Goal: Information Seeking & Learning: Learn about a topic

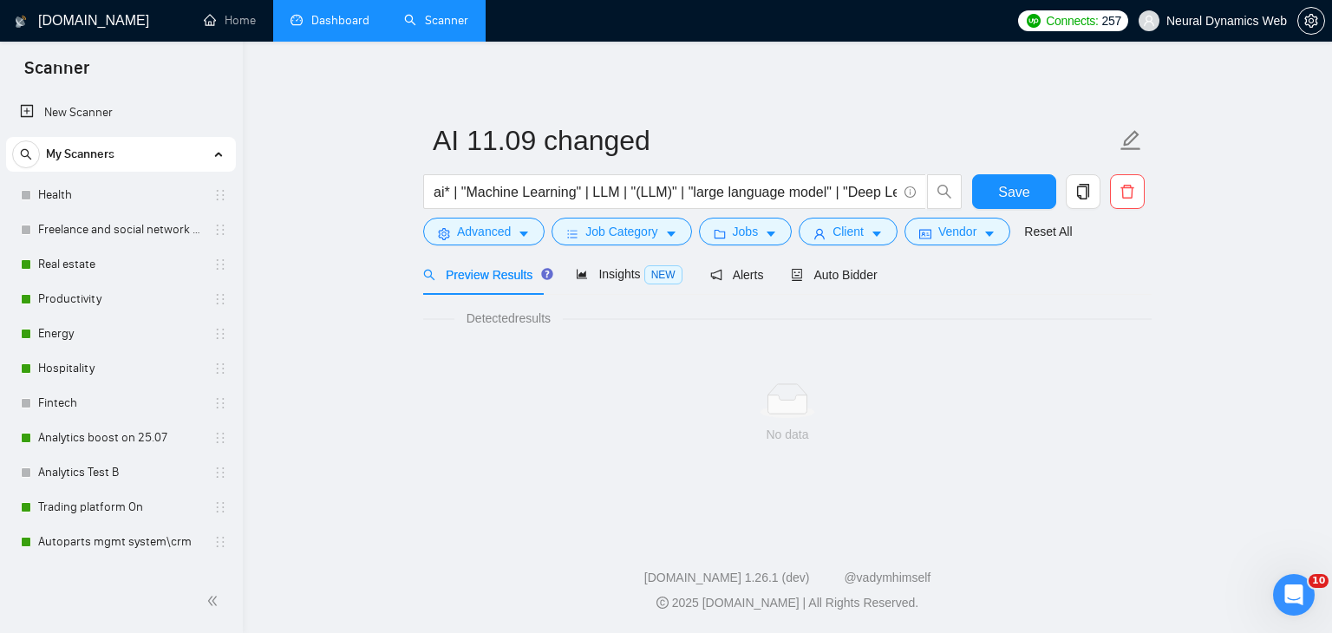
drag, startPoint x: 0, startPoint y: 0, endPoint x: 344, endPoint y: 7, distance: 343.6
click at [344, 13] on link "Dashboard" at bounding box center [330, 20] width 79 height 15
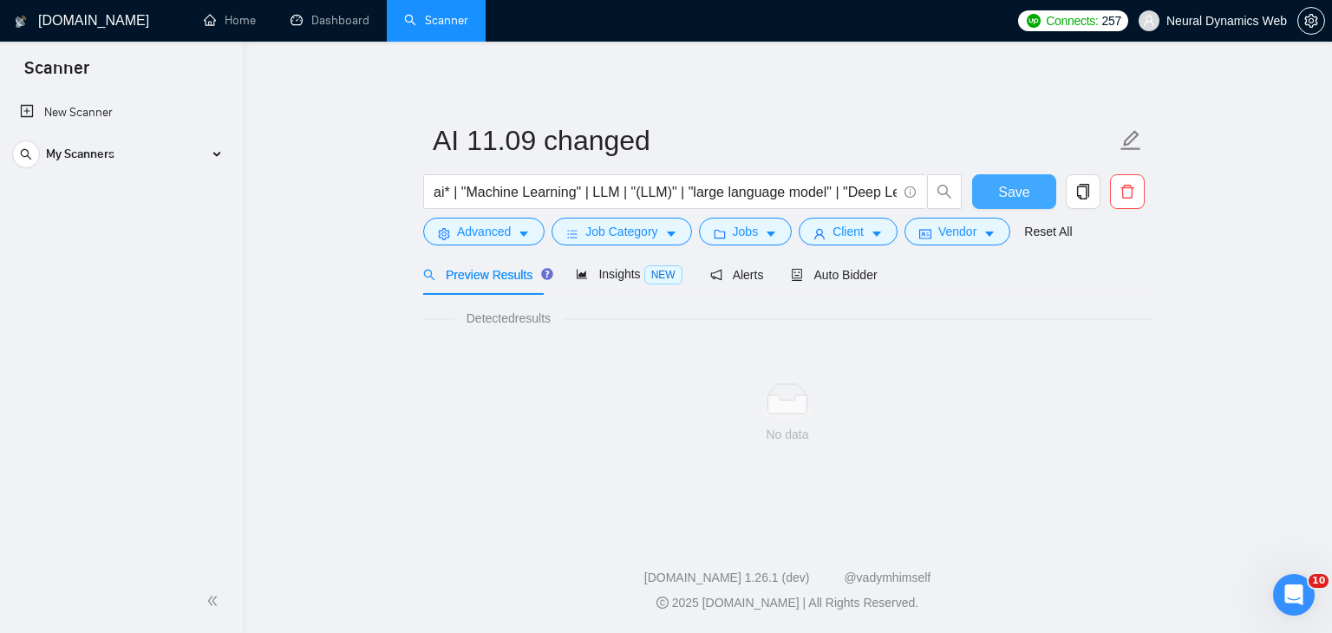
click at [1011, 195] on span "Save" at bounding box center [1013, 192] width 31 height 22
click at [497, 234] on span "Advanced" at bounding box center [484, 231] width 54 height 19
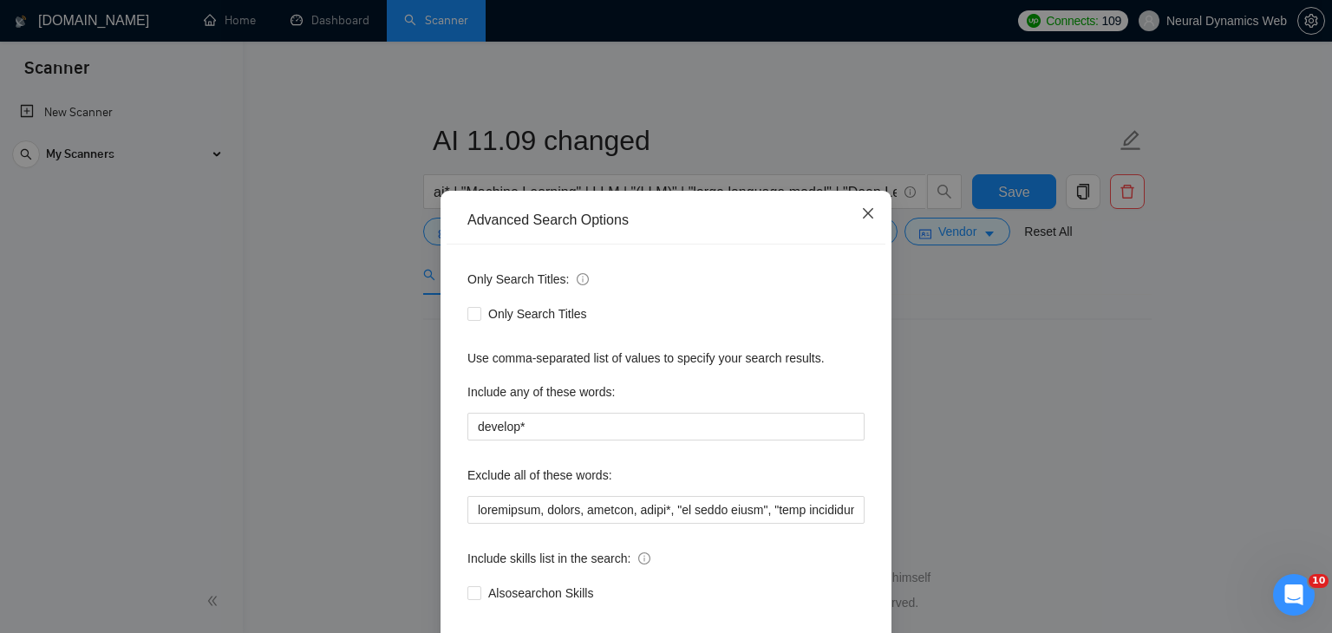
click at [850, 212] on span "Close" at bounding box center [868, 214] width 47 height 47
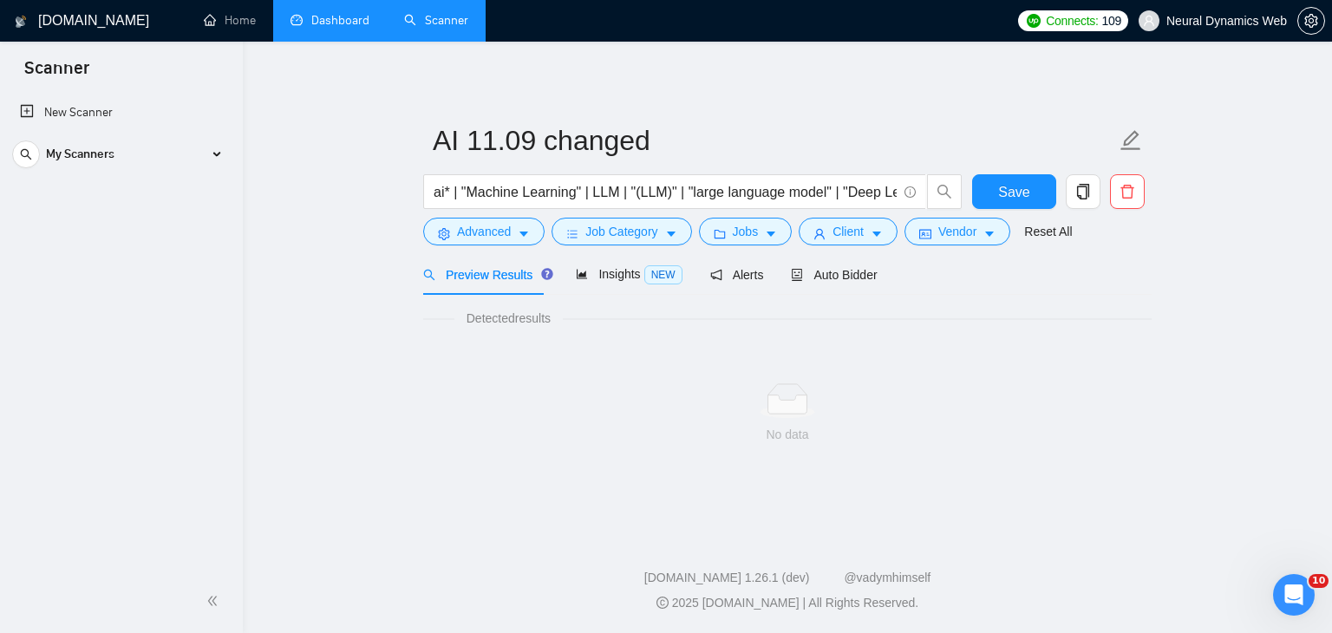
click at [324, 28] on link "Dashboard" at bounding box center [330, 20] width 79 height 15
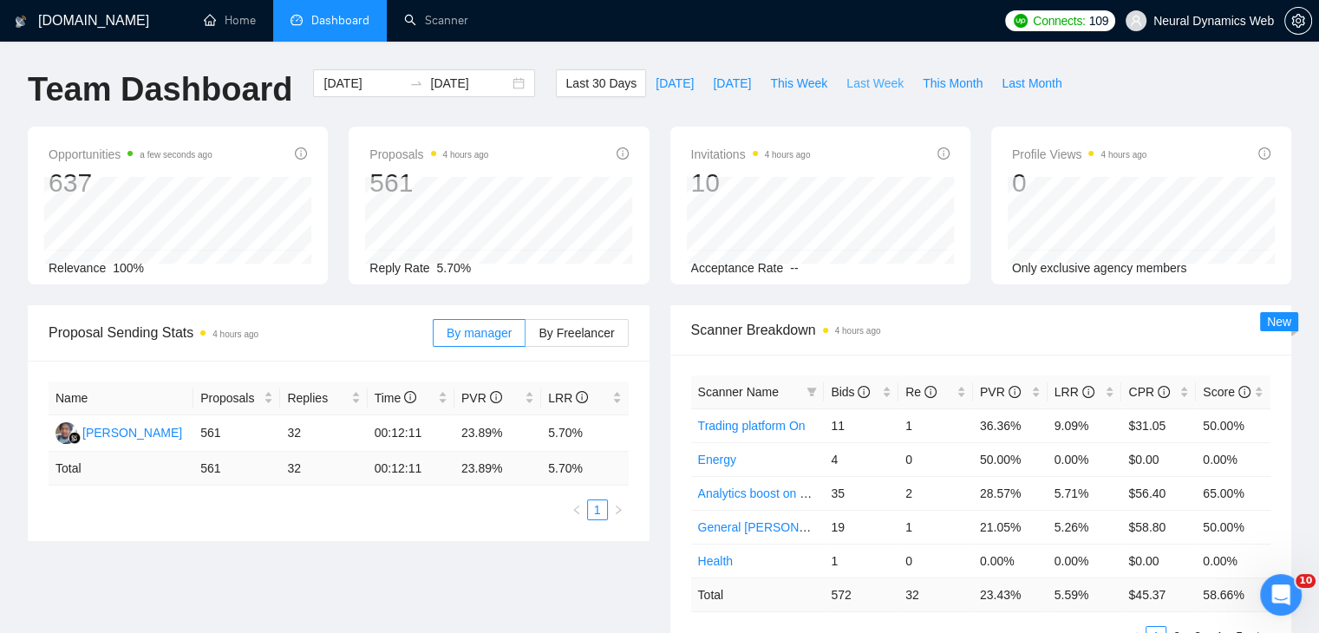
click at [847, 90] on span "Last Week" at bounding box center [875, 83] width 57 height 19
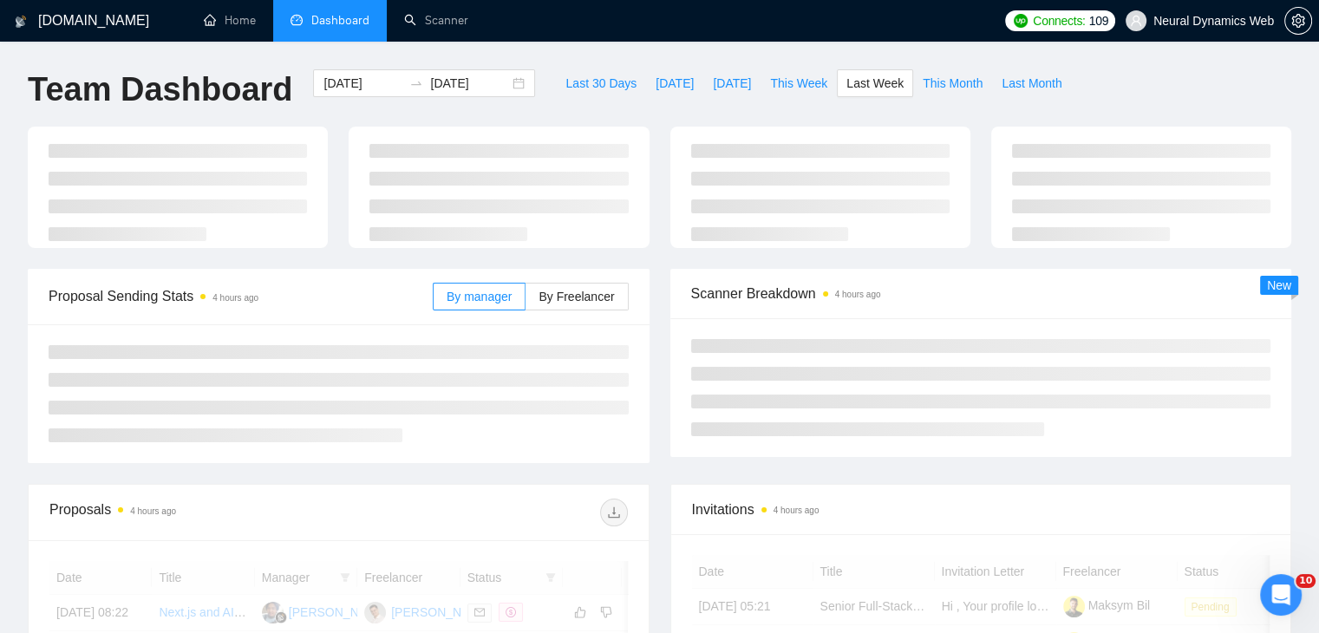
type input "2025-10-06"
type input "2025-10-12"
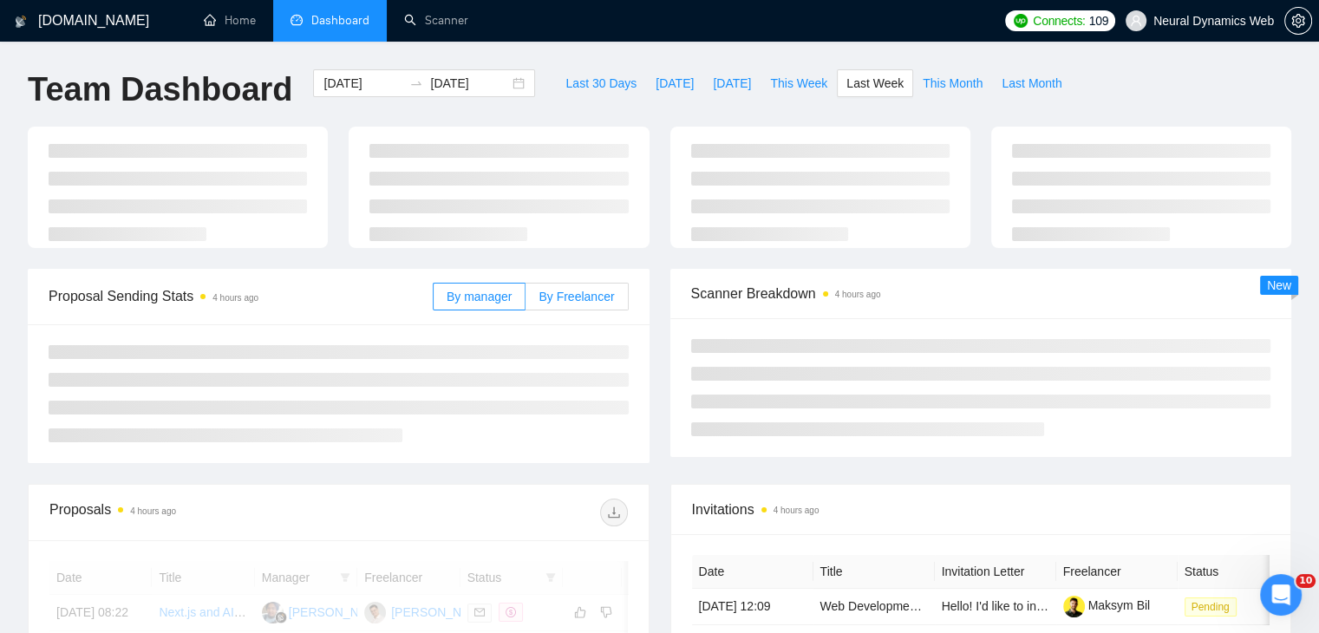
click at [538, 303] on label "By Freelancer" at bounding box center [577, 297] width 102 height 28
click at [526, 301] on input "By Freelancer" at bounding box center [526, 301] width 0 height 0
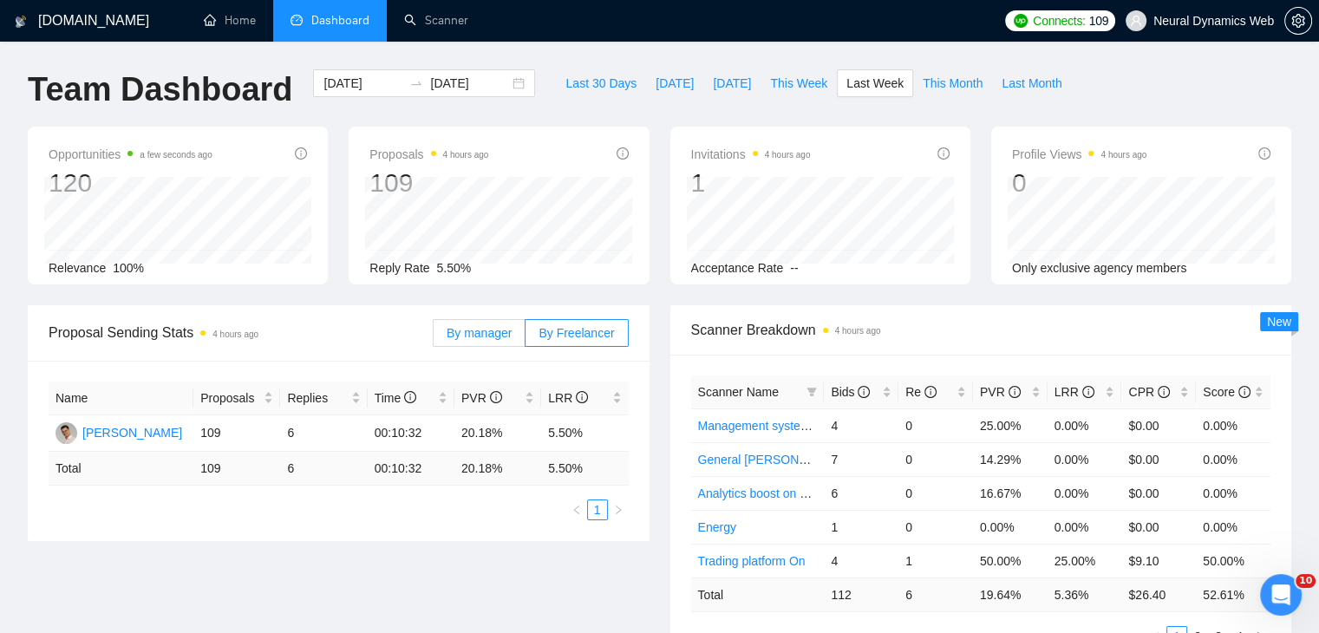
click at [489, 334] on span "By manager" at bounding box center [479, 333] width 65 height 14
click at [434, 337] on input "By manager" at bounding box center [434, 337] width 0 height 0
click at [783, 81] on span "This Week" at bounding box center [798, 83] width 57 height 19
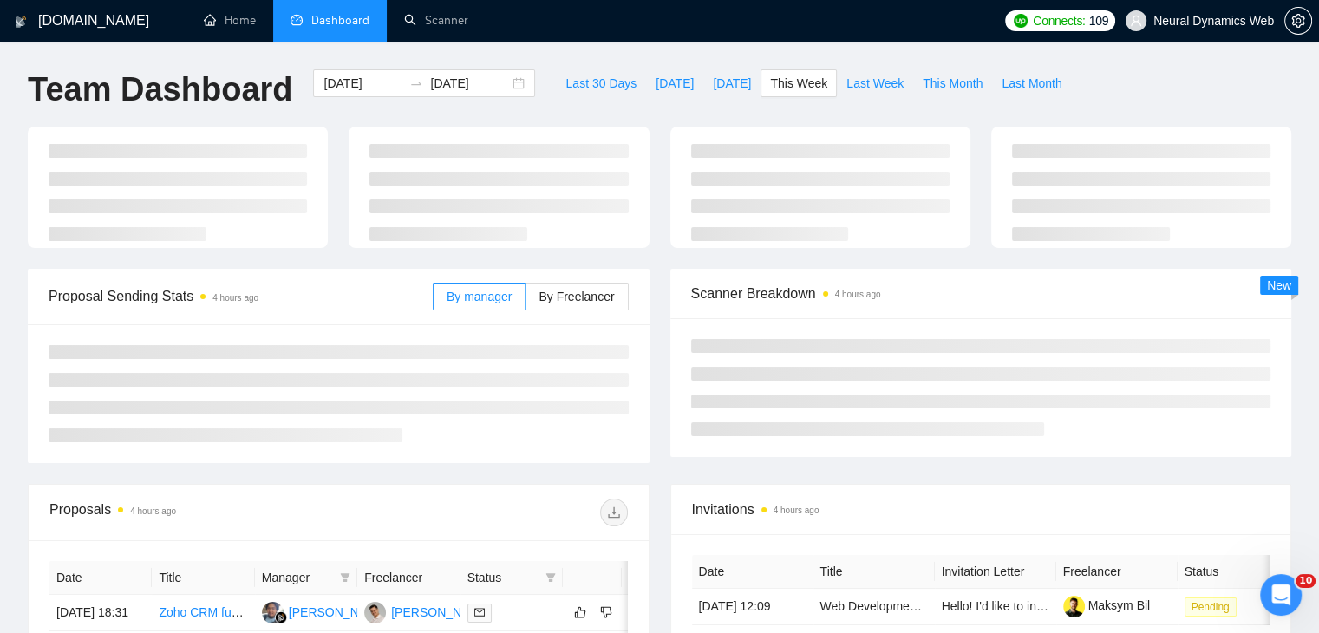
type input "2025-10-13"
type input "2025-10-19"
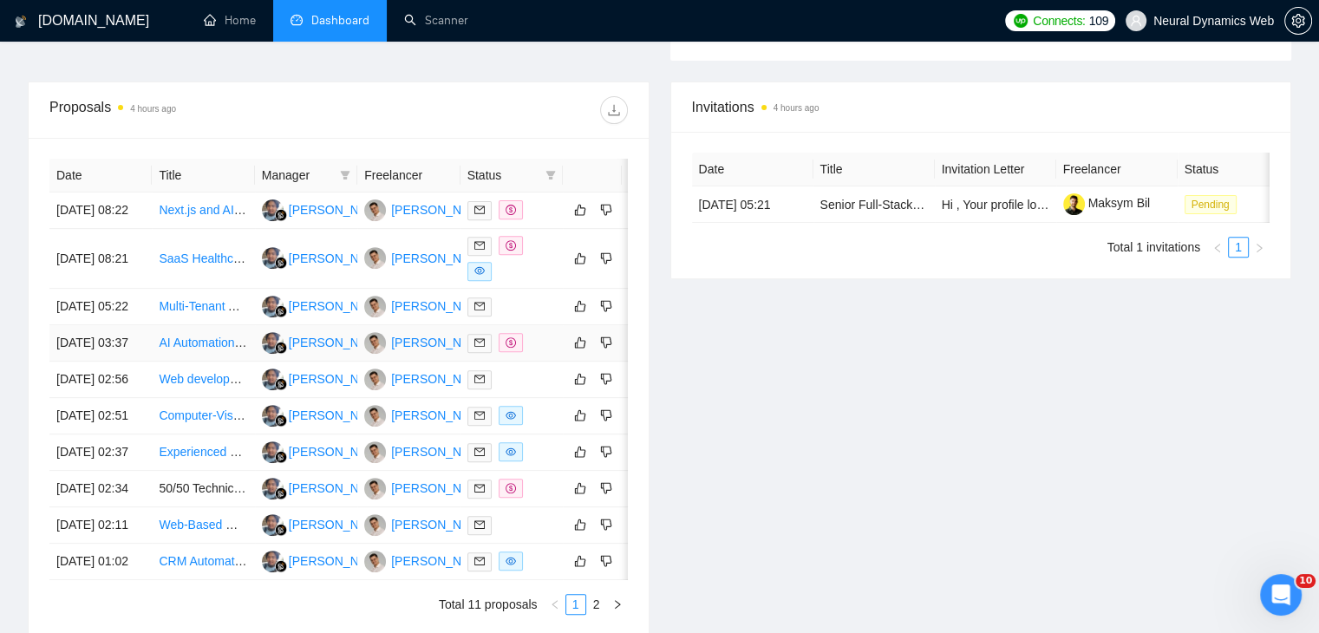
scroll to position [694, 0]
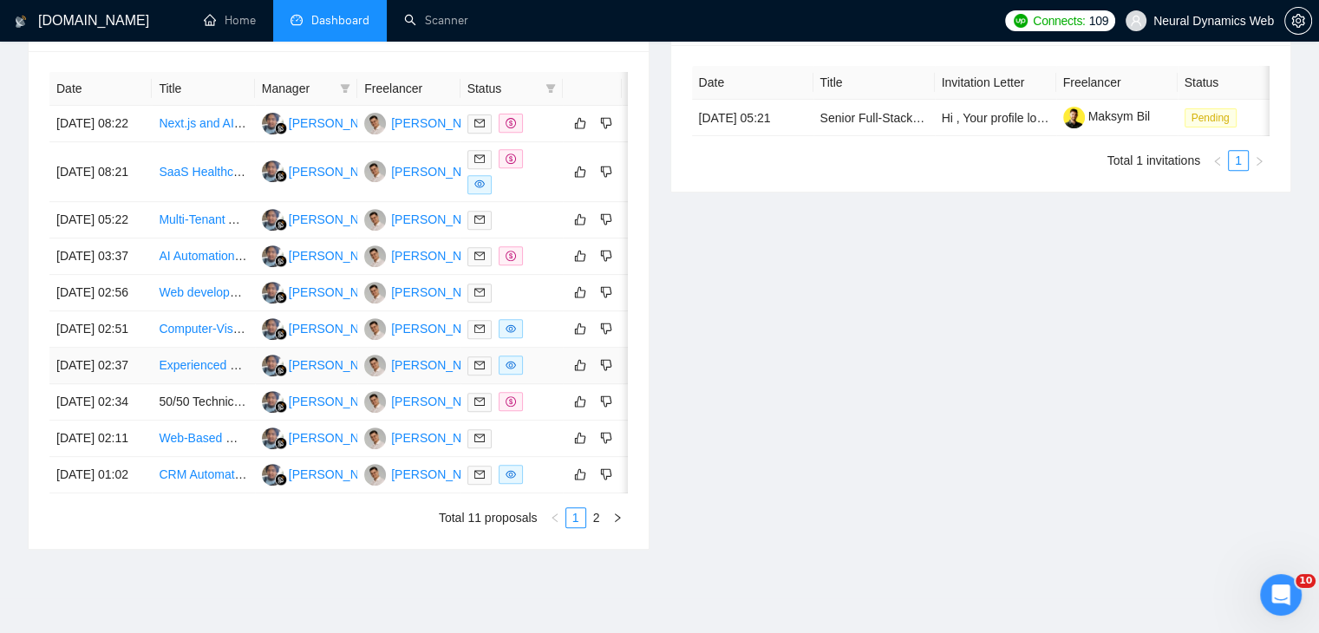
click at [162, 384] on td "Experienced Zoho Developer Needed for Custom Workflow Management System (Zoho O…" at bounding box center [203, 366] width 102 height 36
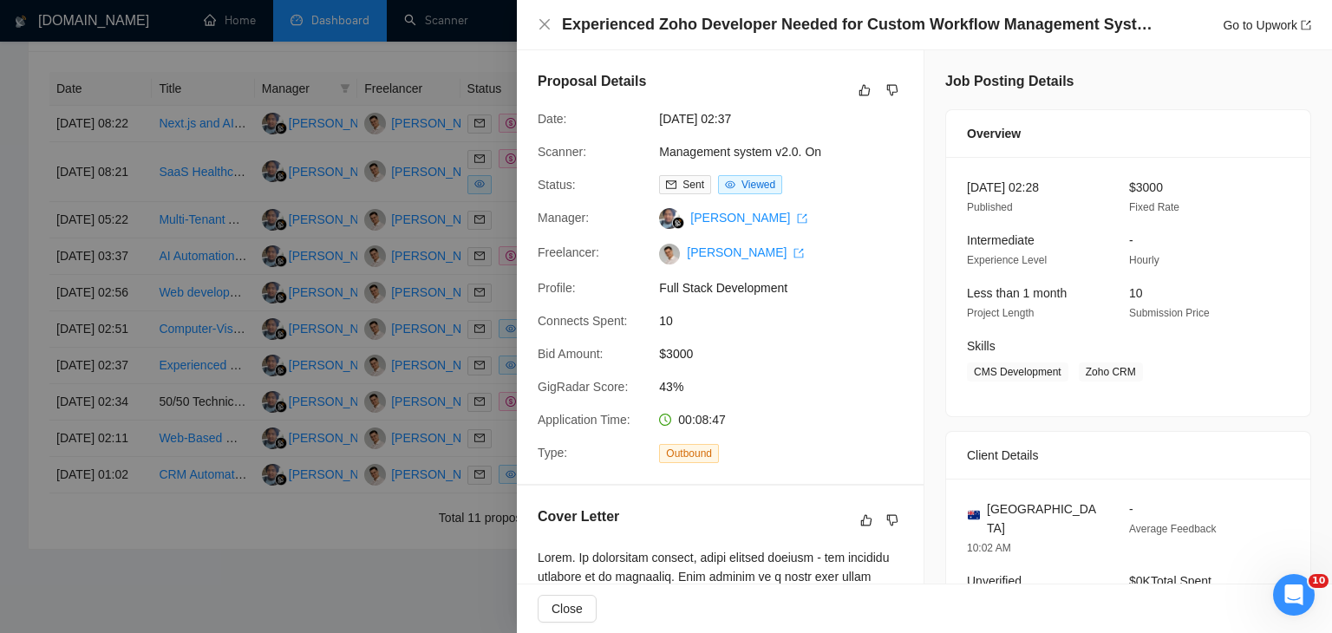
click at [437, 370] on div at bounding box center [666, 316] width 1332 height 633
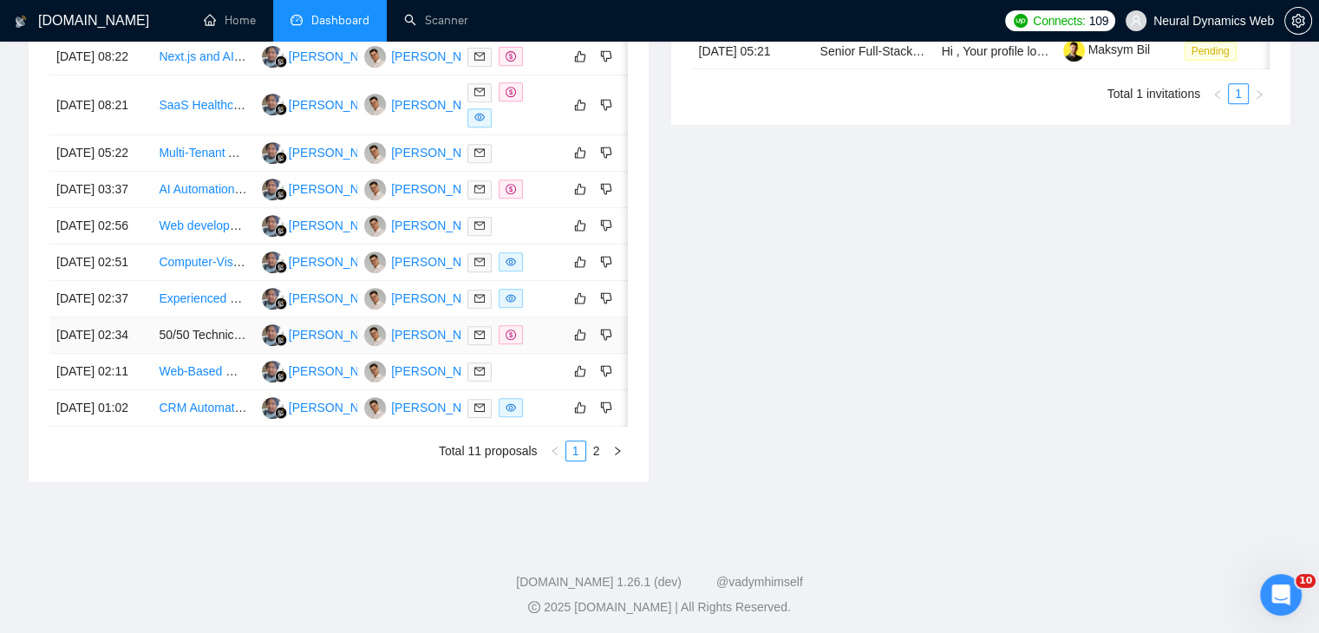
scroll to position [781, 0]
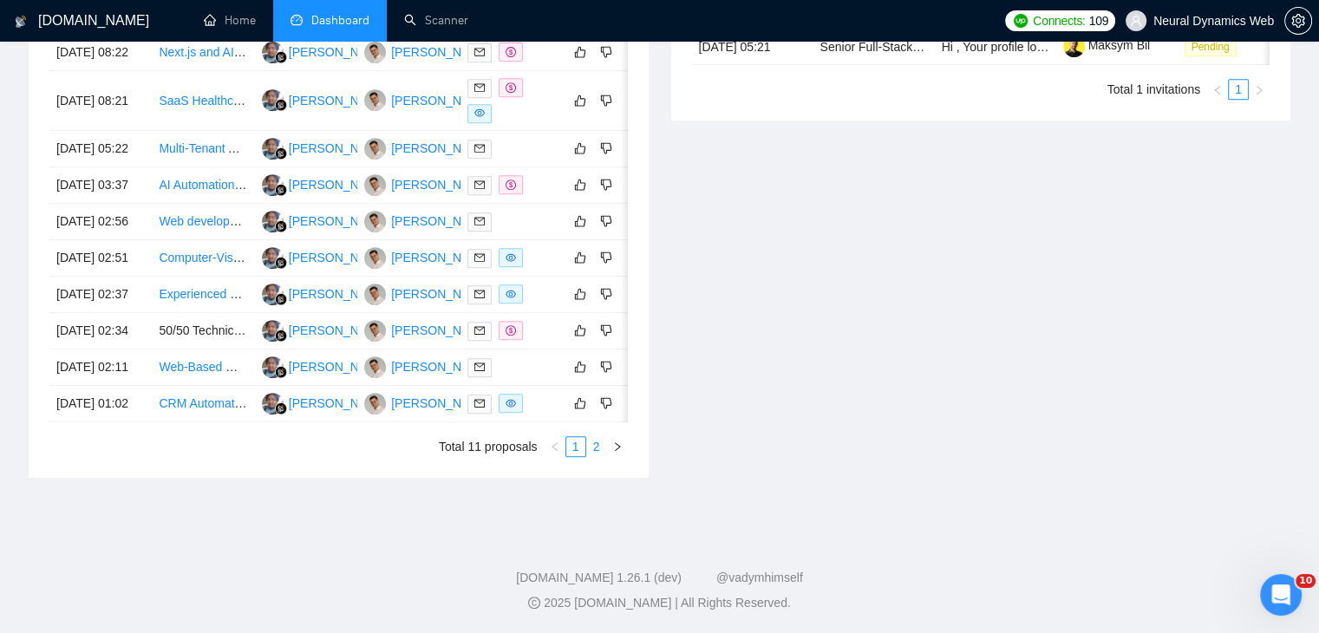
click at [590, 456] on link "2" at bounding box center [596, 446] width 19 height 19
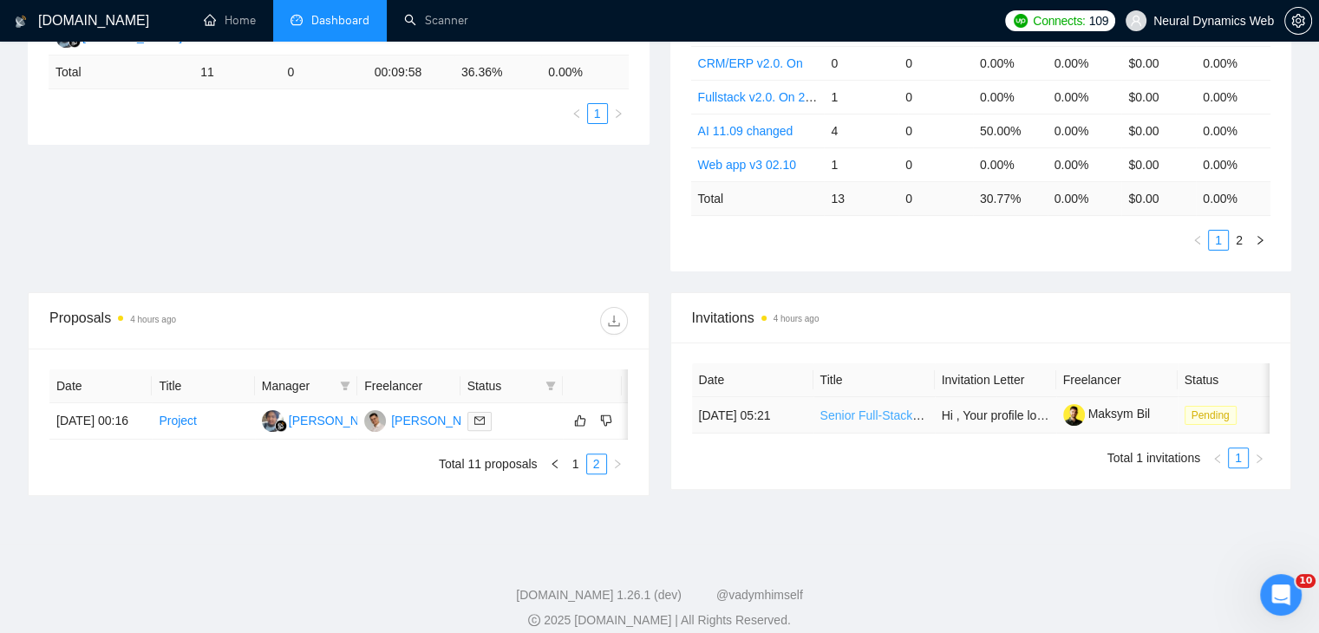
scroll to position [441, 0]
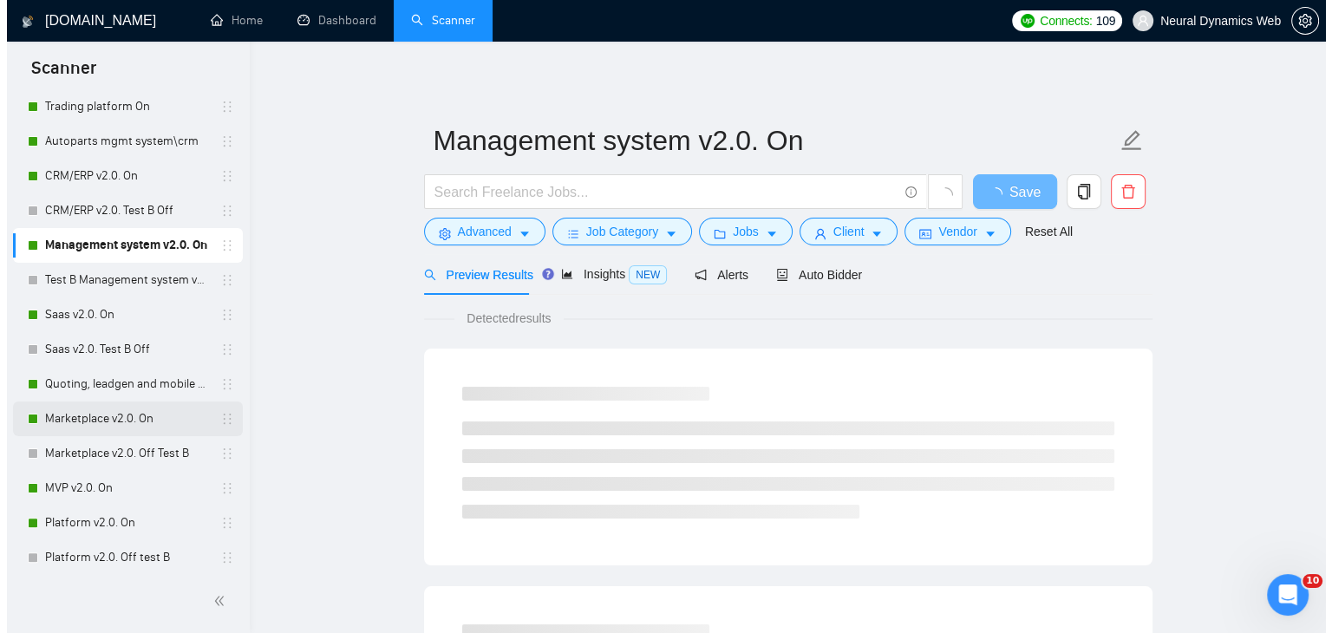
scroll to position [347, 0]
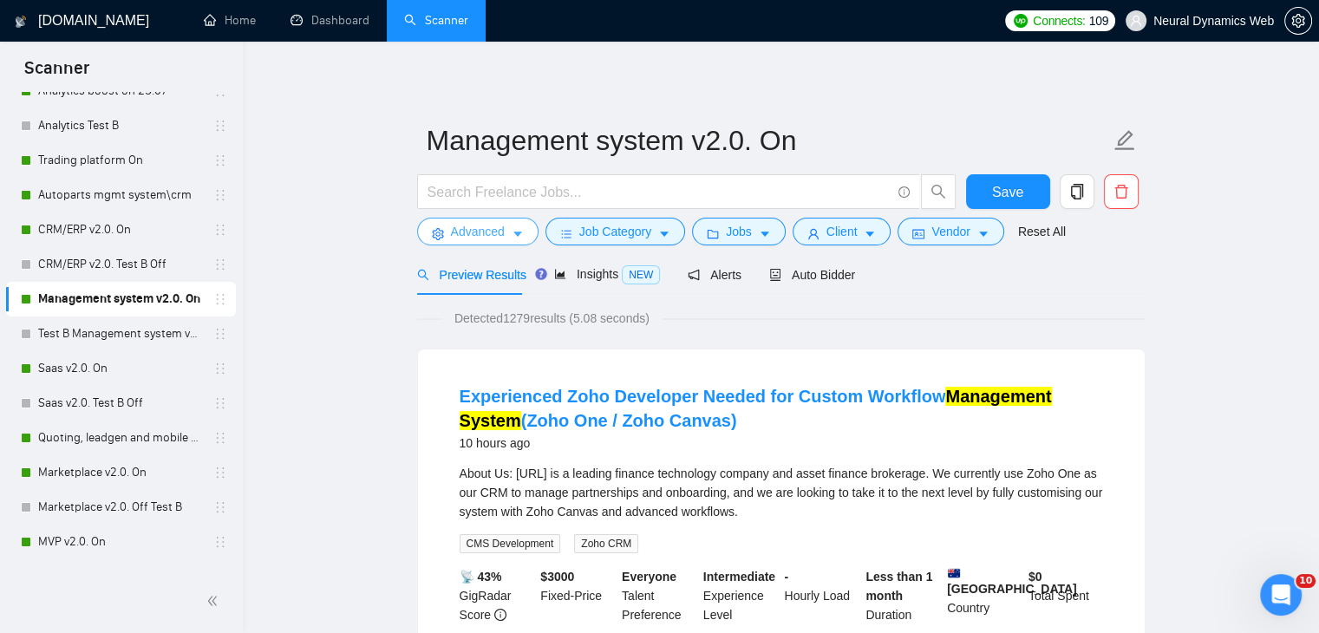
click at [449, 223] on button "Advanced" at bounding box center [477, 232] width 121 height 28
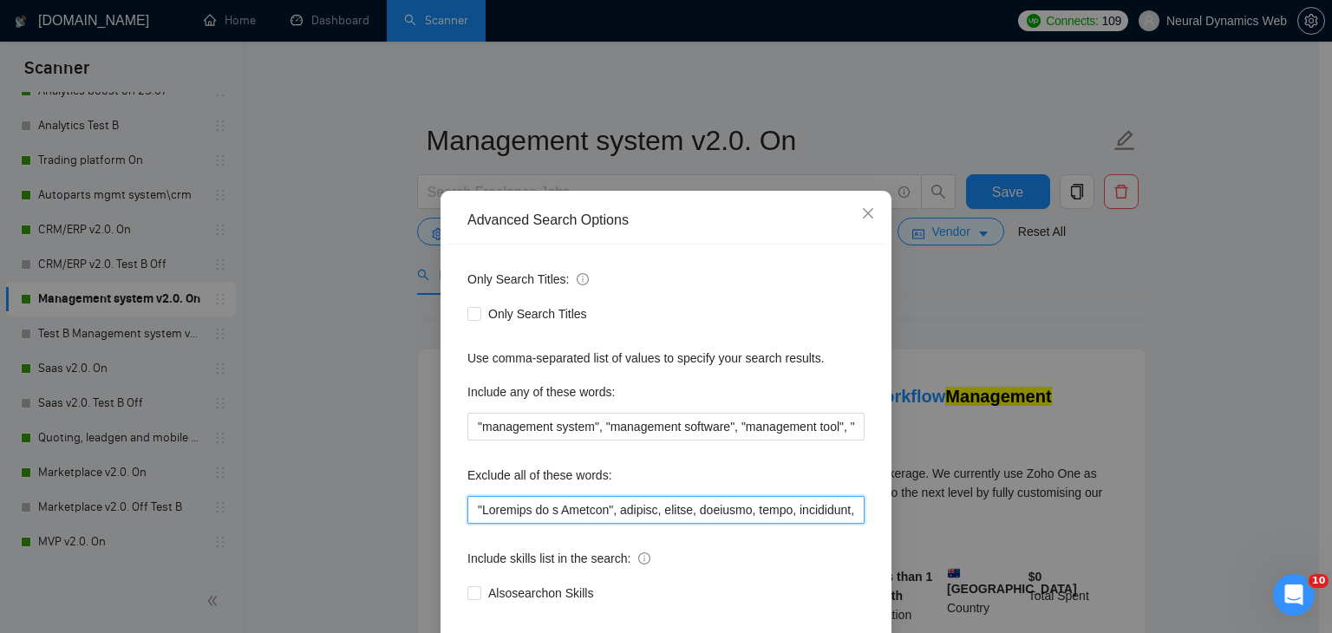
click at [475, 506] on input "text" at bounding box center [666, 510] width 397 height 28
click at [468, 507] on input "text" at bounding box center [666, 510] width 397 height 28
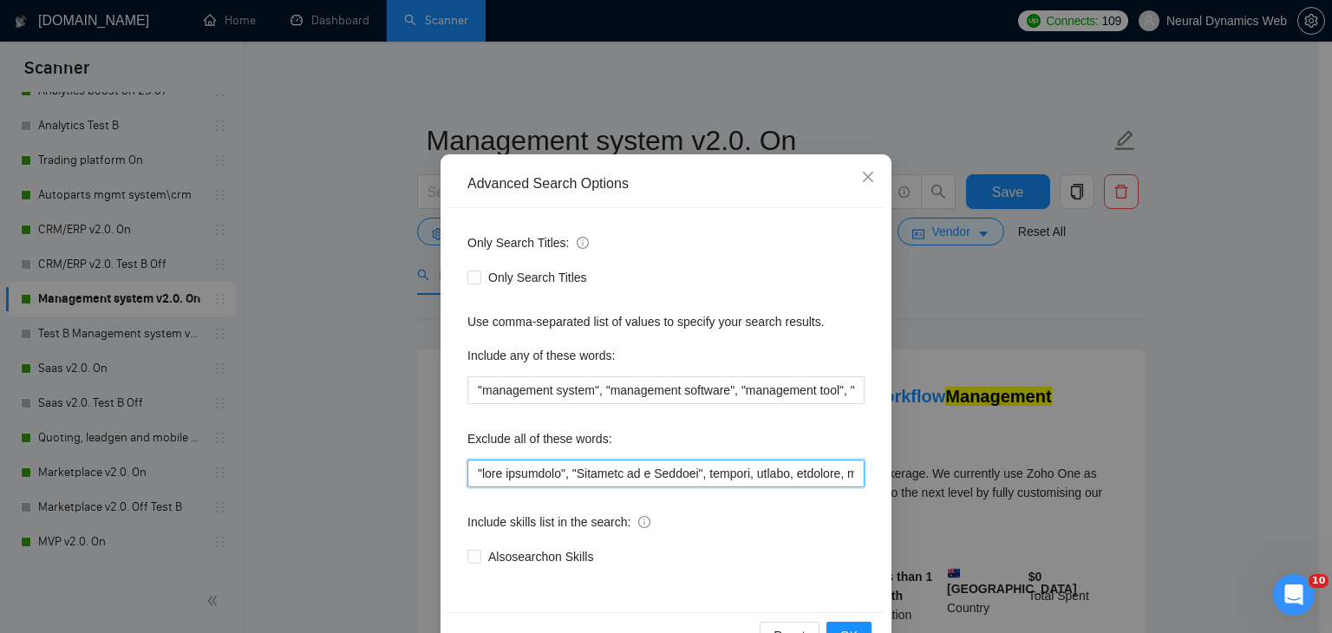
scroll to position [88, 0]
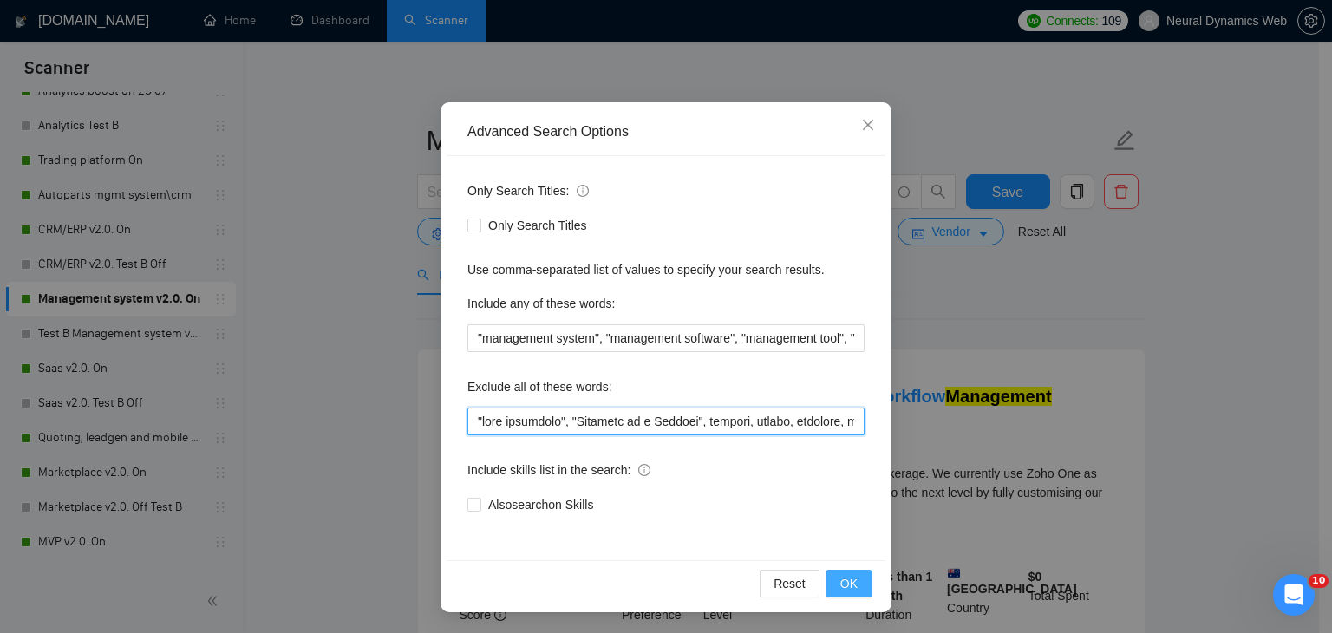
type input ""zoho developer", "Hardware as a Service", website, mobile, obsidian, attio, sm…"
click at [857, 586] on button "OK" at bounding box center [849, 584] width 45 height 28
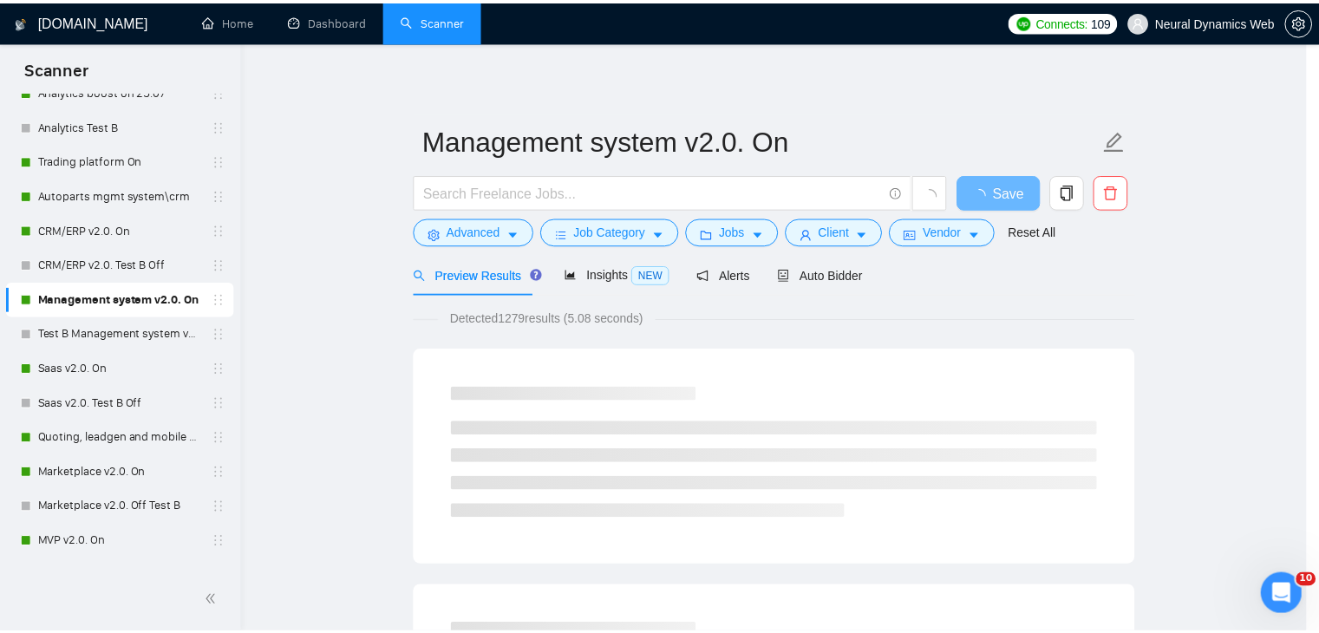
scroll to position [2, 0]
